Goal: Check status

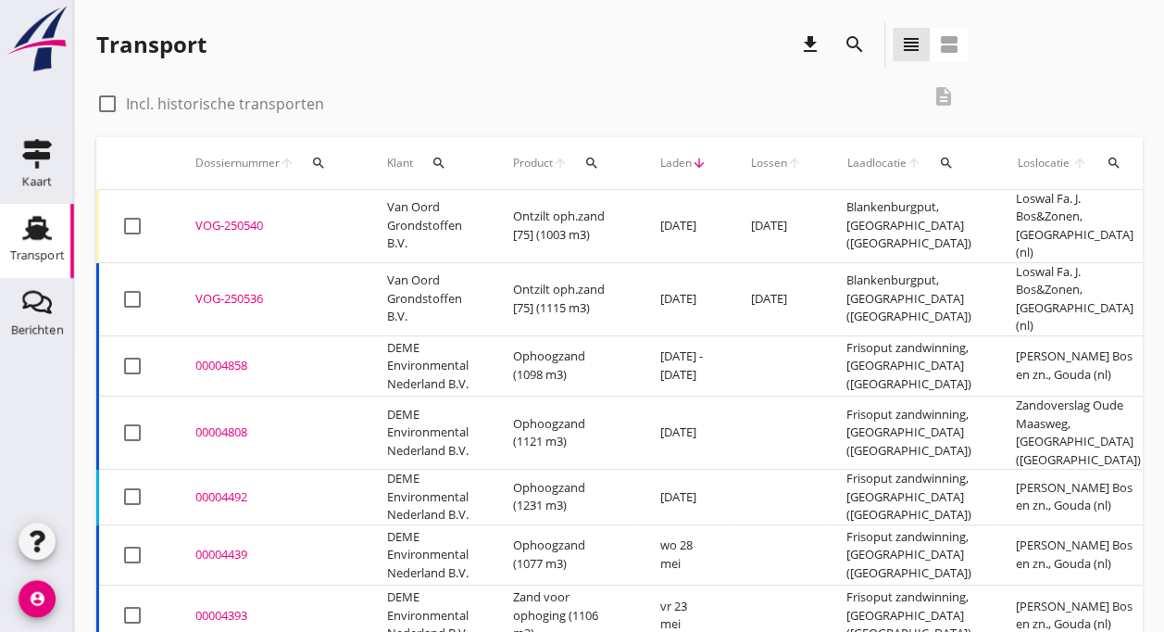
click at [306, 219] on div "VOG-250540" at bounding box center [268, 226] width 147 height 19
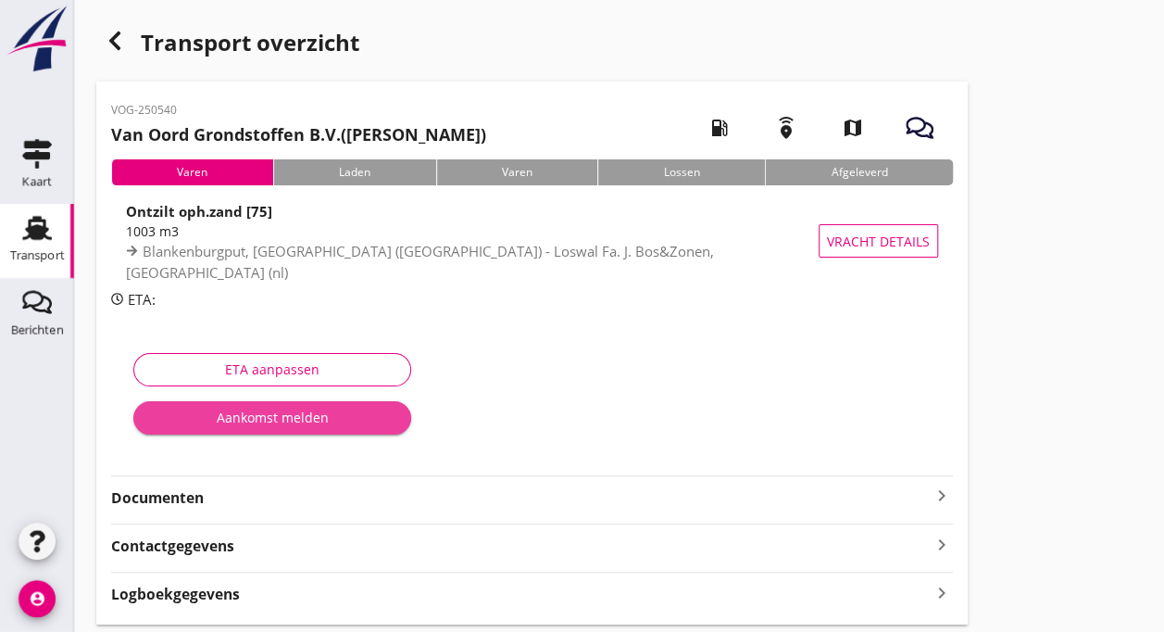
click at [232, 409] on div "Aankomst melden" at bounding box center [272, 416] width 248 height 19
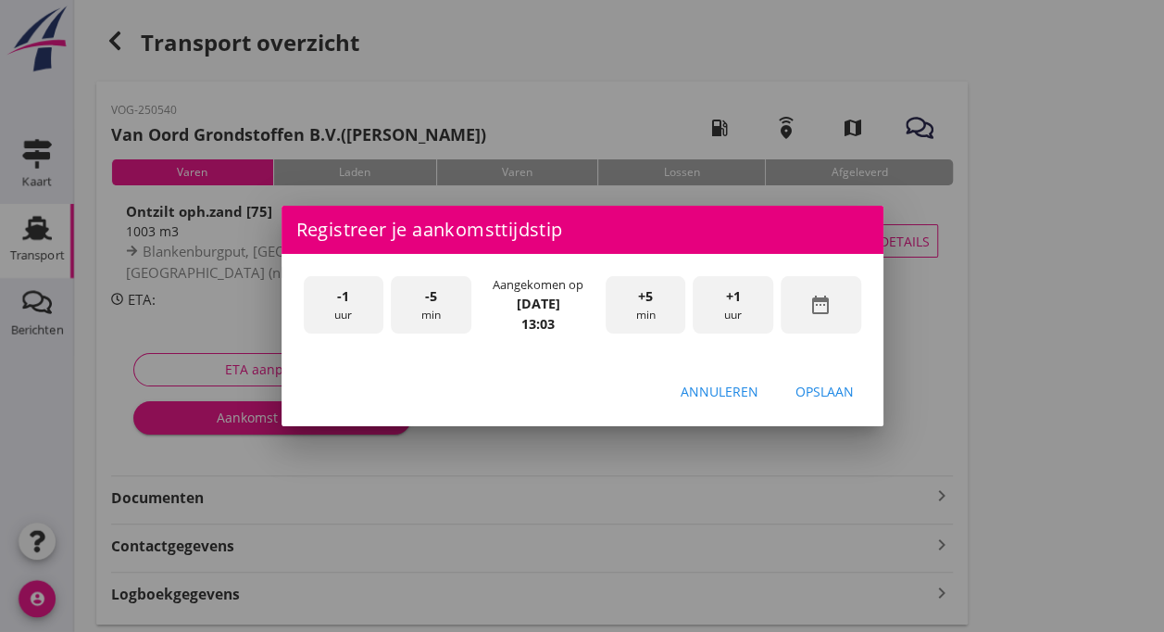
click at [420, 311] on div "-5 min" at bounding box center [431, 305] width 81 height 58
click at [663, 285] on div "+5 min" at bounding box center [646, 305] width 81 height 58
click at [821, 385] on div "Opslaan" at bounding box center [824, 391] width 58 height 19
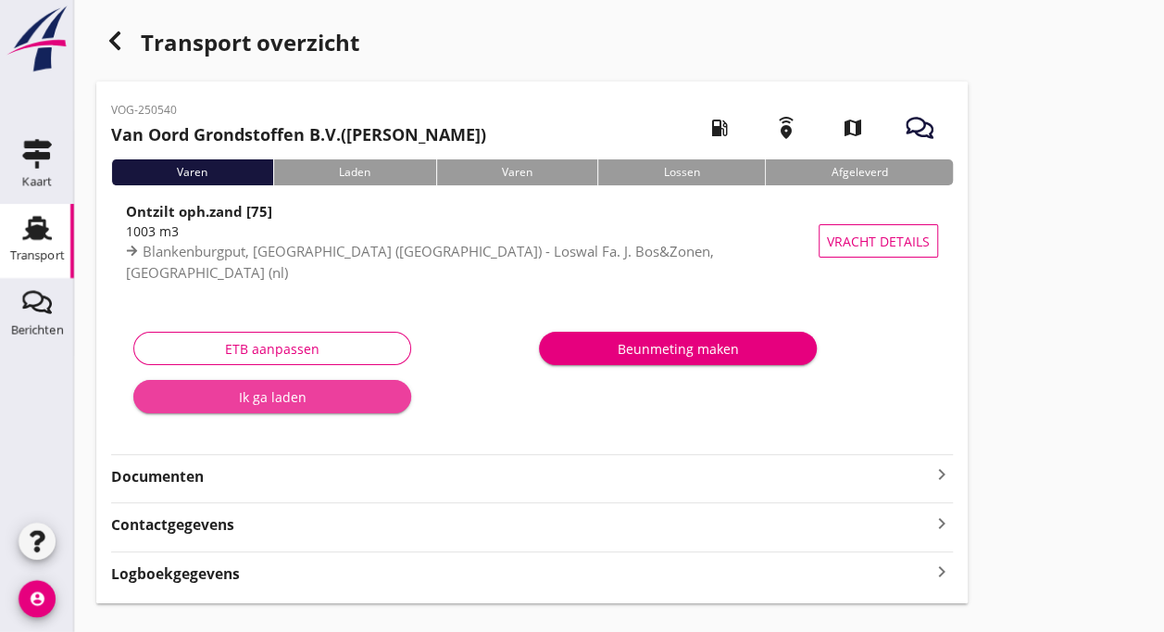
click at [267, 403] on div "Ik ga laden" at bounding box center [272, 396] width 248 height 19
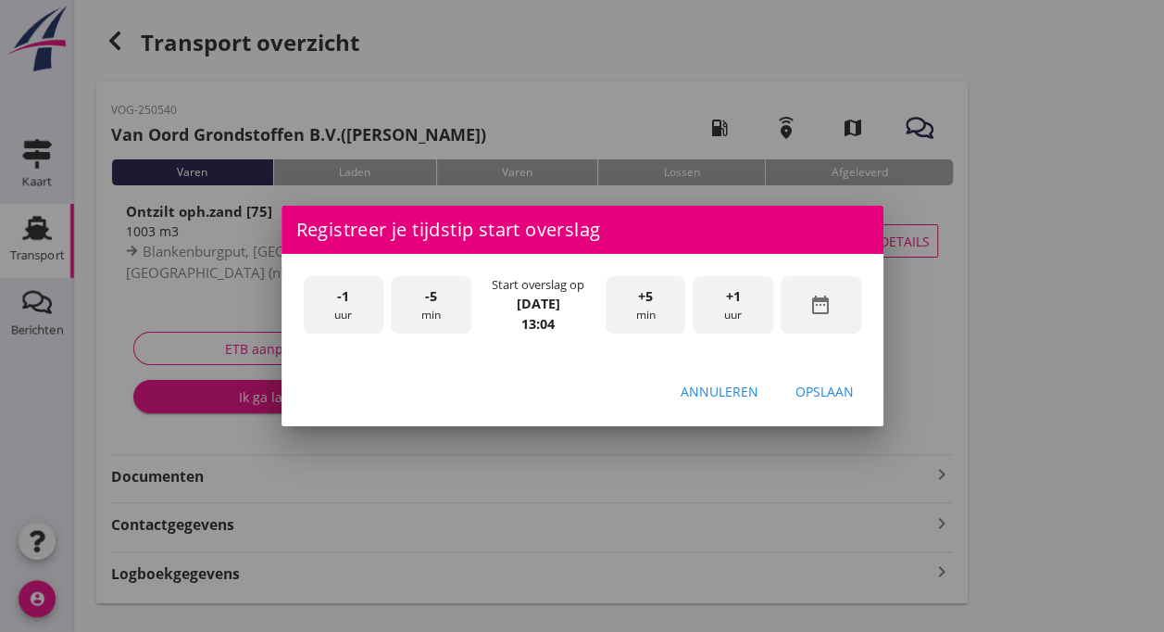
click at [442, 315] on div "-5 min" at bounding box center [431, 305] width 81 height 58
click at [649, 309] on div "+5 min" at bounding box center [646, 305] width 81 height 58
click at [834, 386] on div "Opslaan" at bounding box center [824, 391] width 58 height 19
